Goal: Task Accomplishment & Management: Complete application form

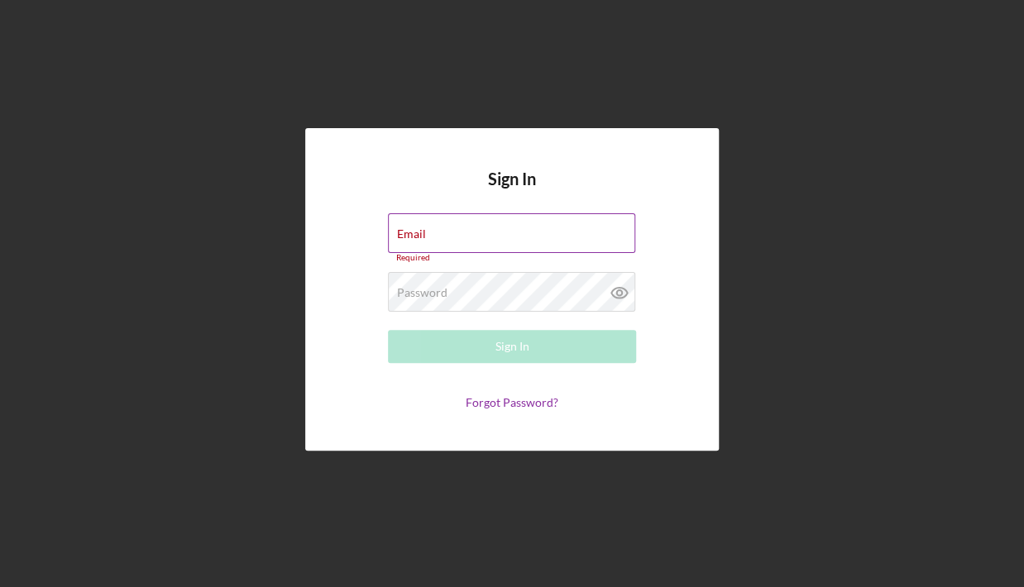
click at [453, 230] on div "Email Required" at bounding box center [512, 238] width 248 height 50
click at [424, 230] on div "Email Required" at bounding box center [512, 238] width 248 height 50
click at [364, 410] on div "Sign In Email Required Password Required Sign In Forgot Password?" at bounding box center [511, 289] width 413 height 323
click at [427, 223] on div "Email Required" at bounding box center [512, 238] width 248 height 50
click at [433, 257] on div "Please enter a valid email address." at bounding box center [512, 258] width 248 height 10
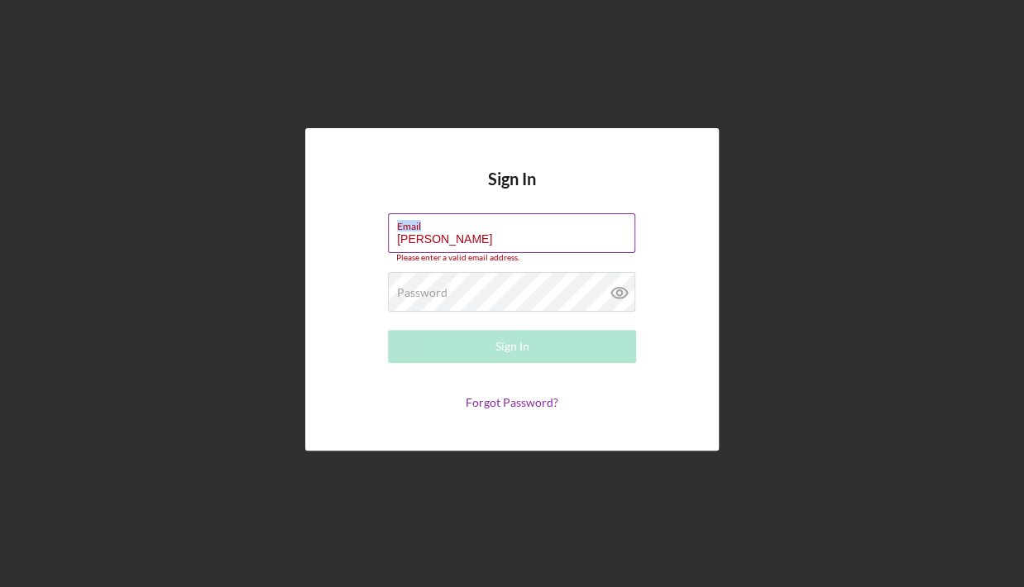
drag, startPoint x: 500, startPoint y: 215, endPoint x: 477, endPoint y: 256, distance: 47.4
click at [482, 247] on div "Email [PERSON_NAME] Please enter a valid email address." at bounding box center [512, 238] width 248 height 50
click at [456, 246] on input "[PERSON_NAME]" at bounding box center [511, 233] width 247 height 40
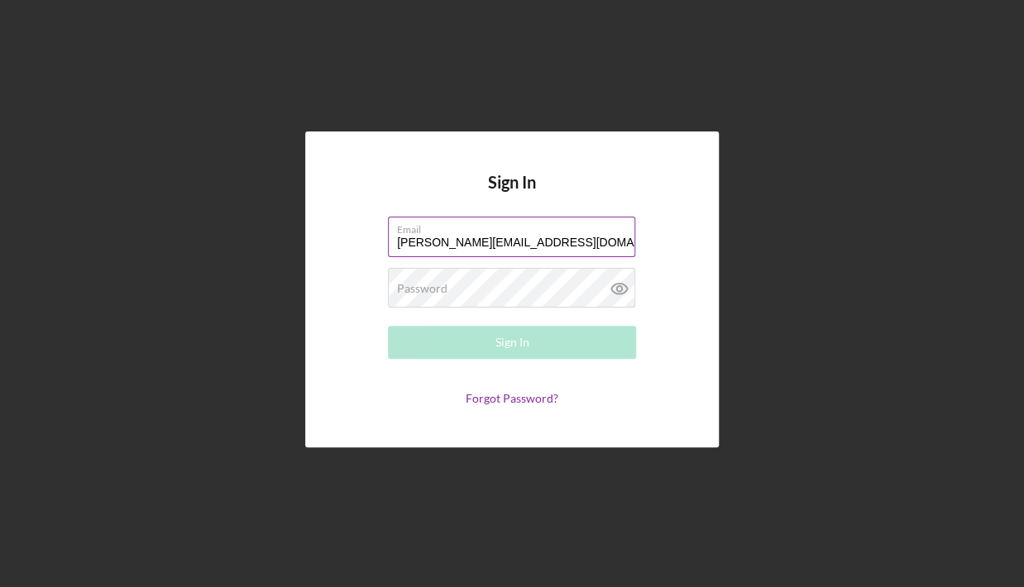
type input "[PERSON_NAME][EMAIL_ADDRESS][DOMAIN_NAME]"
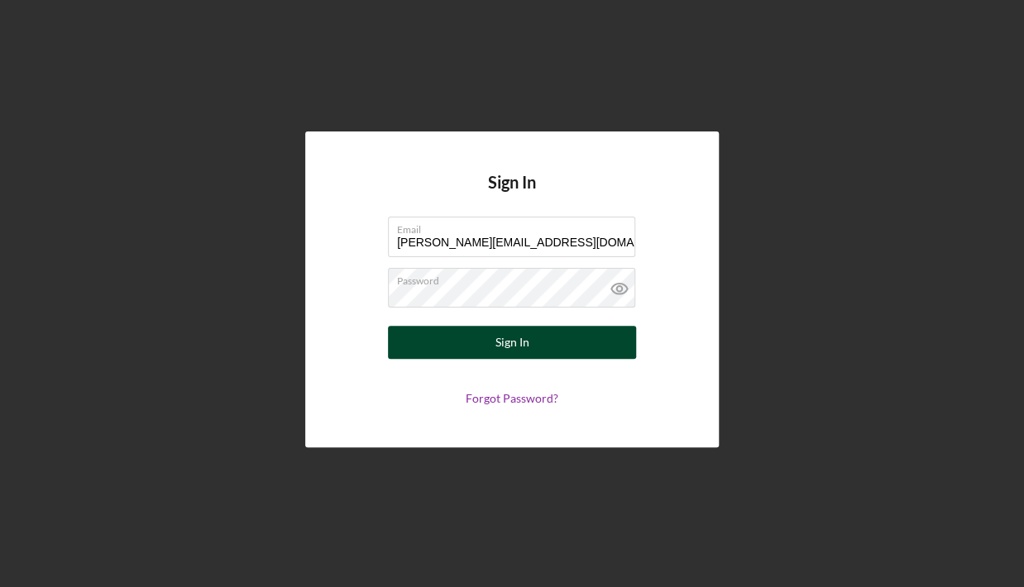
click at [523, 342] on div "Sign In" at bounding box center [512, 342] width 34 height 33
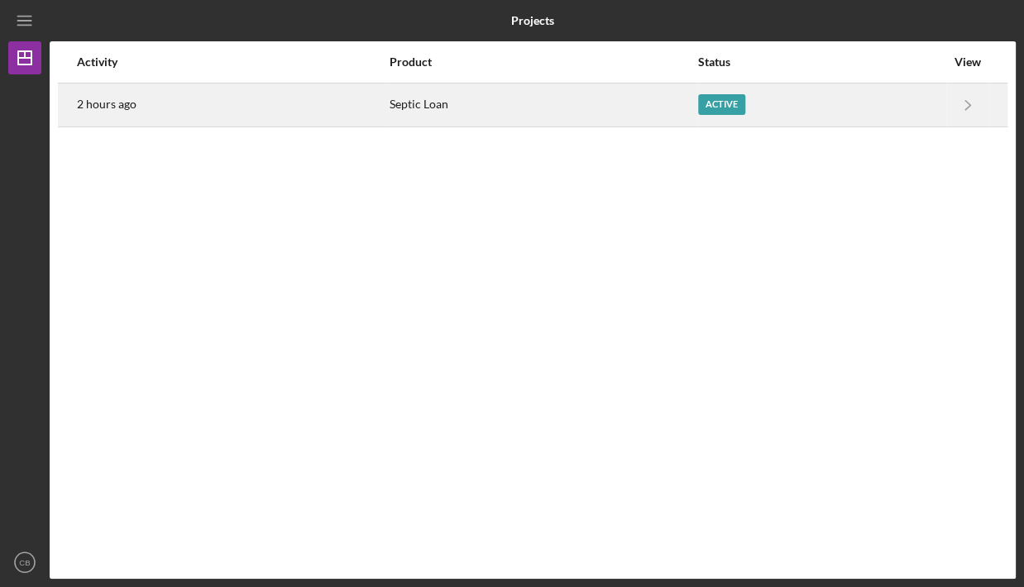
click at [722, 102] on div "Active" at bounding box center [721, 104] width 47 height 21
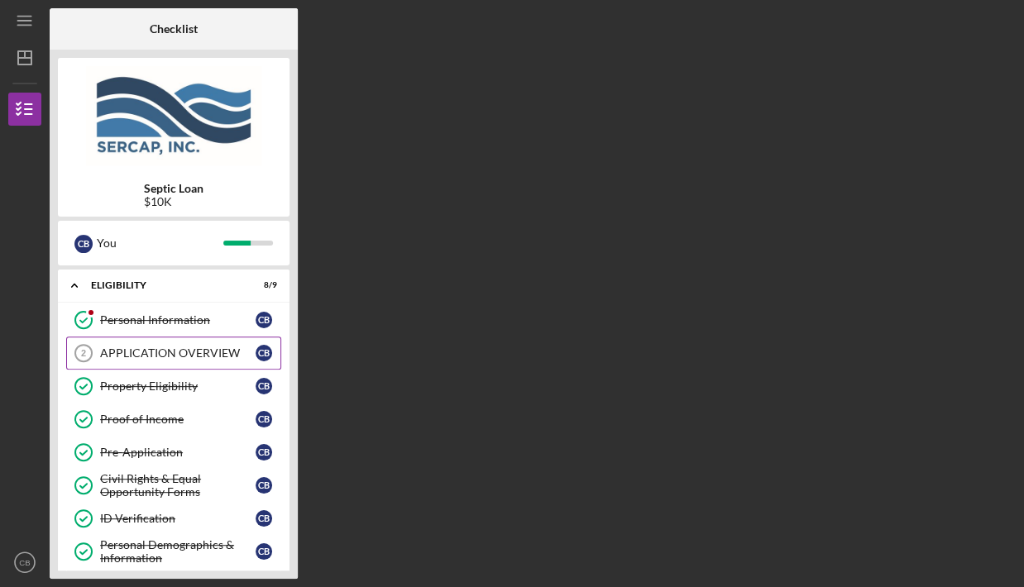
click at [214, 350] on div "APPLICATION OVERVIEW" at bounding box center [177, 352] width 155 height 13
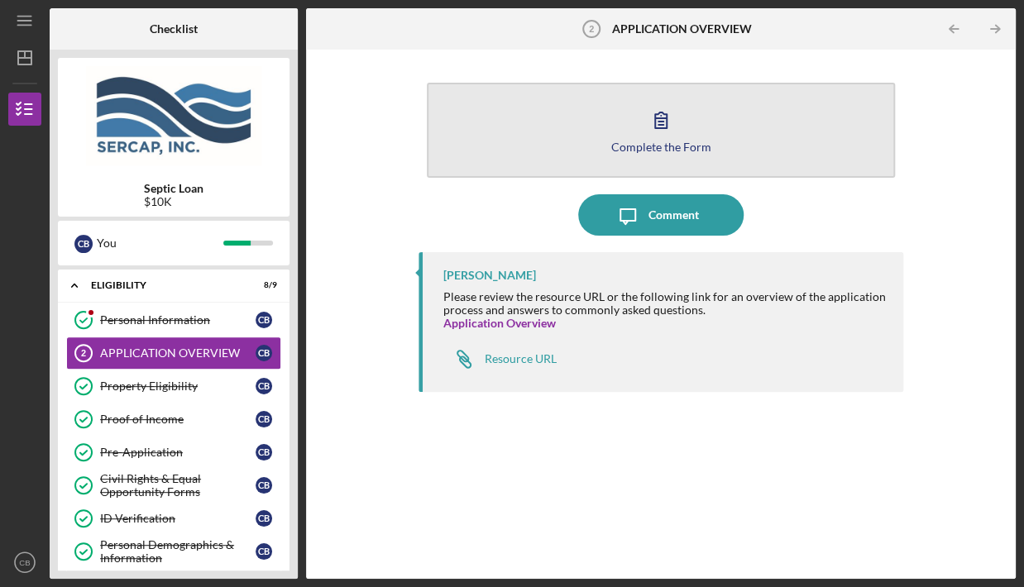
click at [659, 124] on icon "button" at bounding box center [660, 119] width 41 height 41
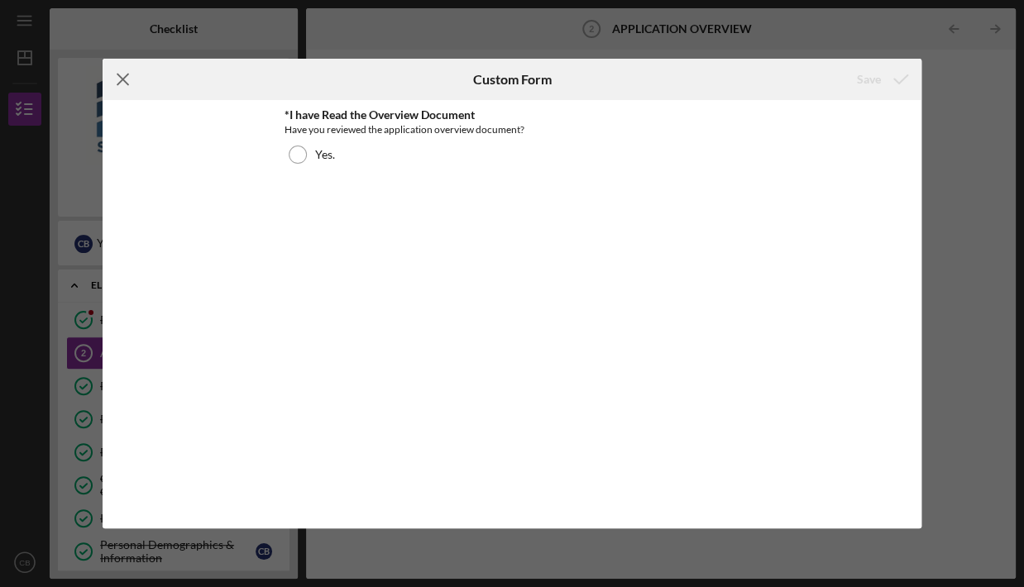
click at [123, 78] on line at bounding box center [122, 79] width 11 height 11
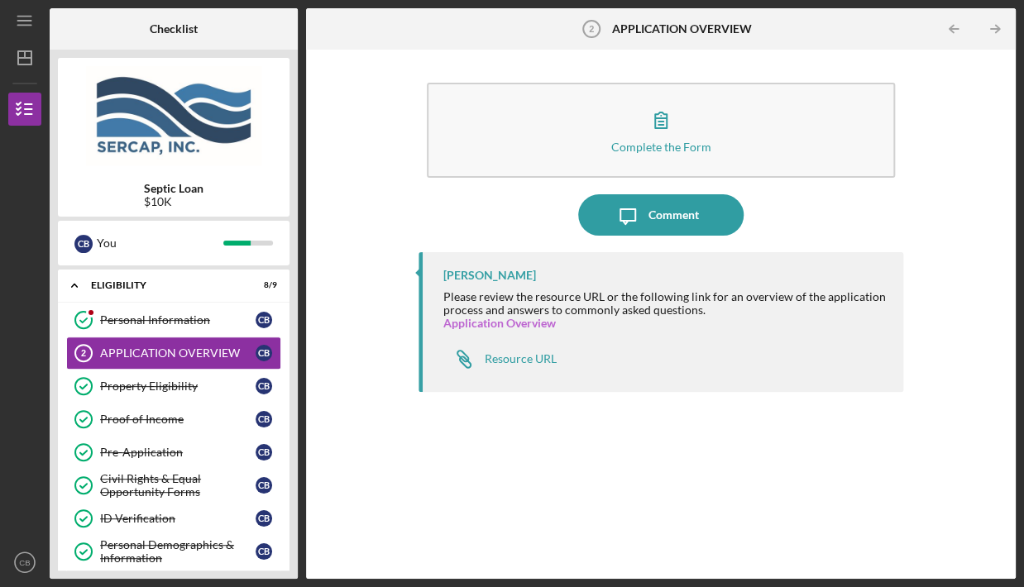
click at [518, 322] on link "Application Overview" at bounding box center [499, 323] width 112 height 14
click at [520, 356] on div "Resource URL" at bounding box center [520, 358] width 72 height 13
